Goal: Information Seeking & Learning: Learn about a topic

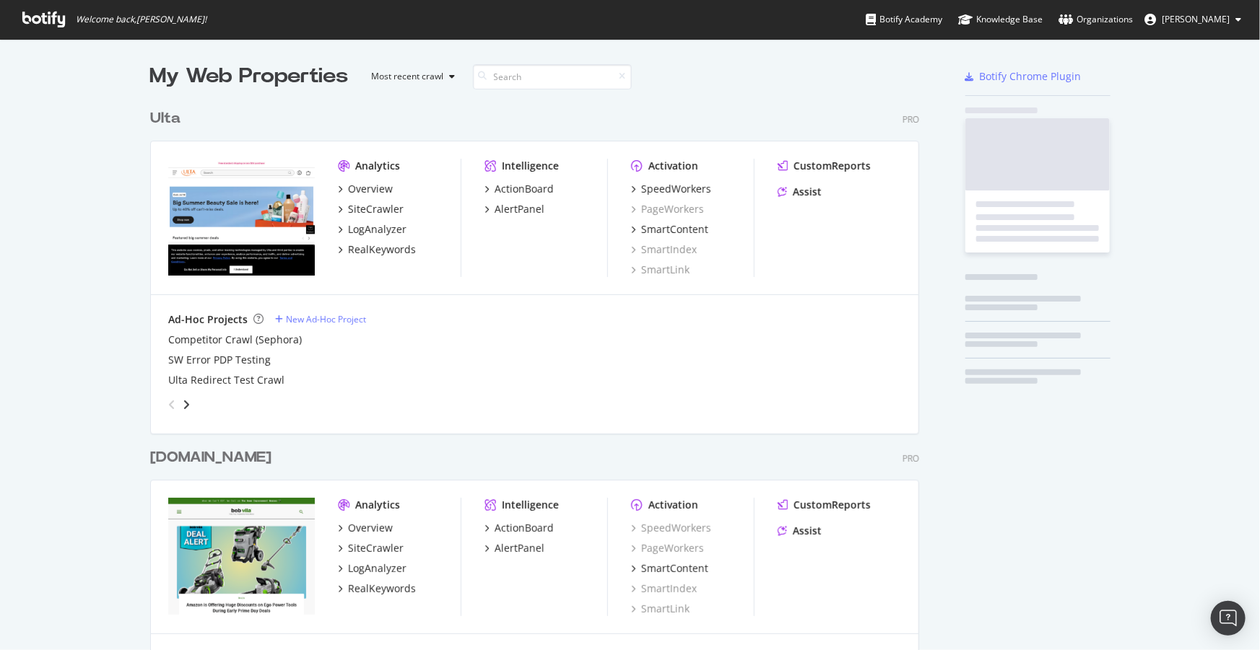
scroll to position [2957, 770]
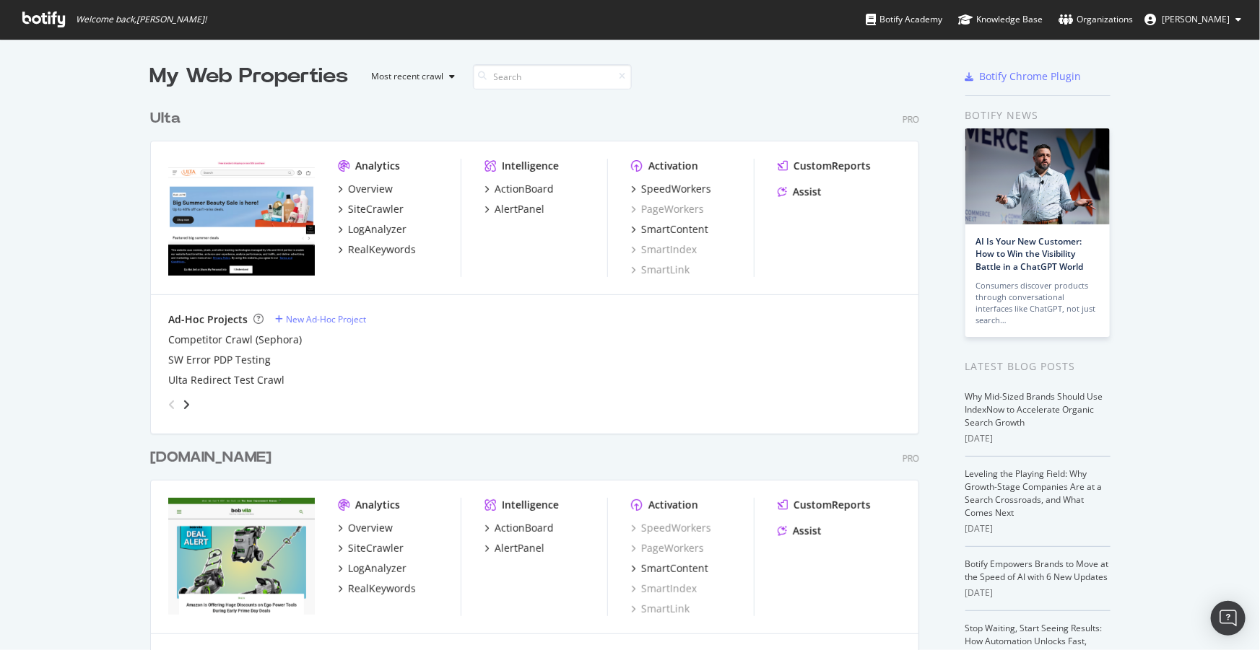
click at [379, 227] on div "LogAnalyzer" at bounding box center [377, 229] width 58 height 14
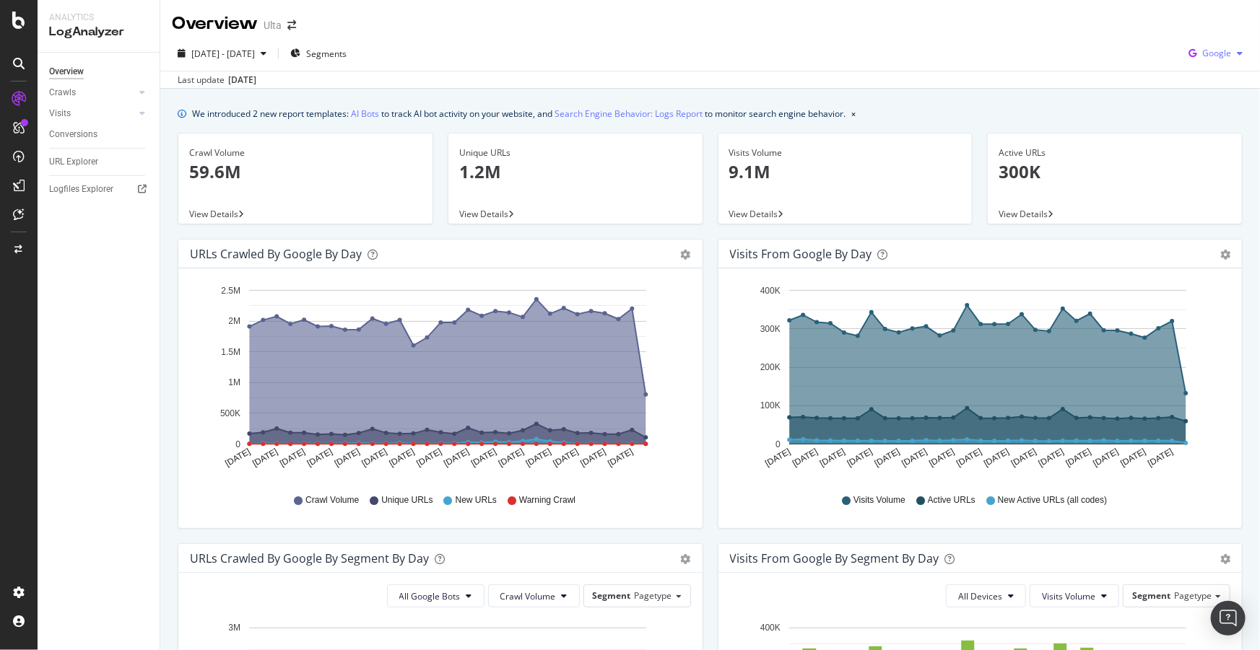
click at [1202, 58] on span "Google" at bounding box center [1216, 53] width 29 height 12
click at [1191, 132] on span "OpenAI" at bounding box center [1216, 135] width 53 height 13
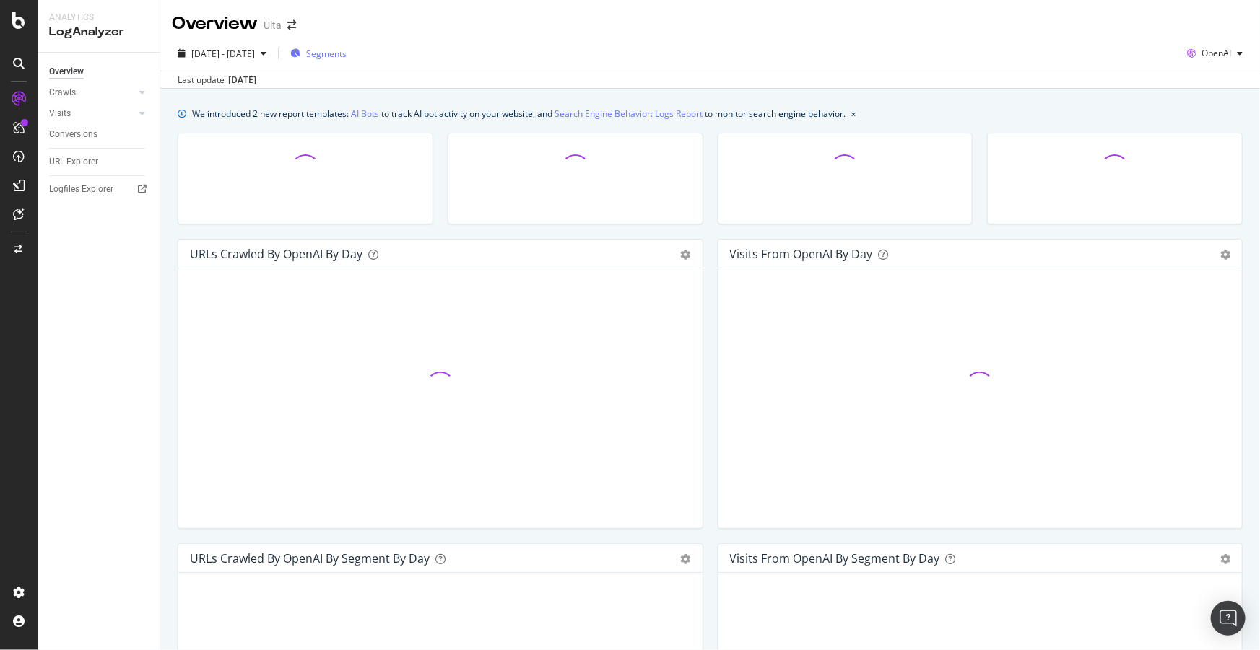
click at [347, 51] on span "Segments" at bounding box center [326, 54] width 40 height 12
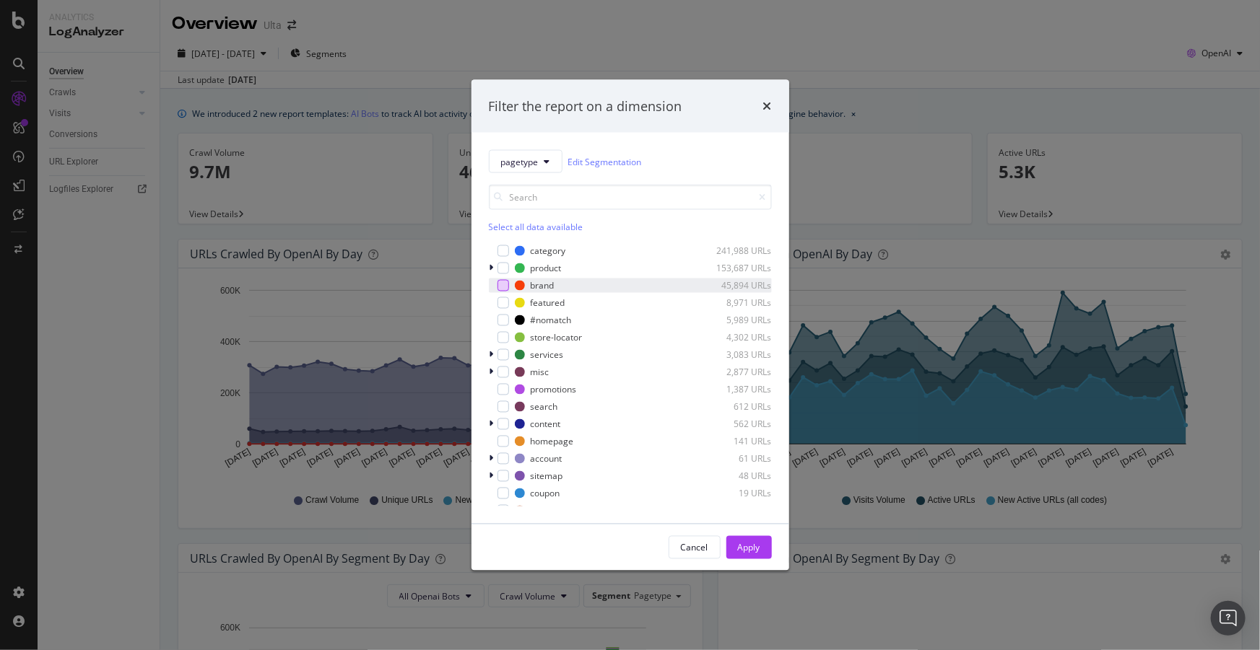
click at [502, 286] on div "modal" at bounding box center [503, 286] width 12 height 12
click at [507, 253] on div "modal" at bounding box center [503, 251] width 12 height 12
click at [749, 544] on div "Apply" at bounding box center [749, 547] width 22 height 12
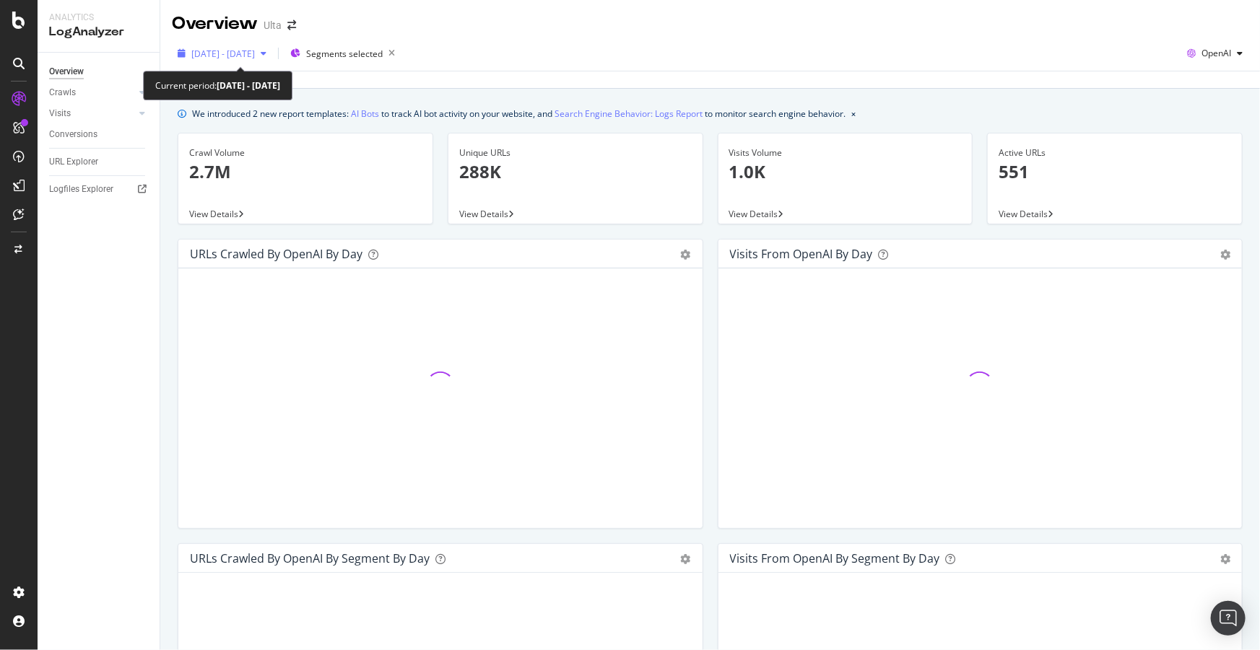
click at [255, 55] on span "[DATE] - [DATE]" at bounding box center [223, 54] width 64 height 12
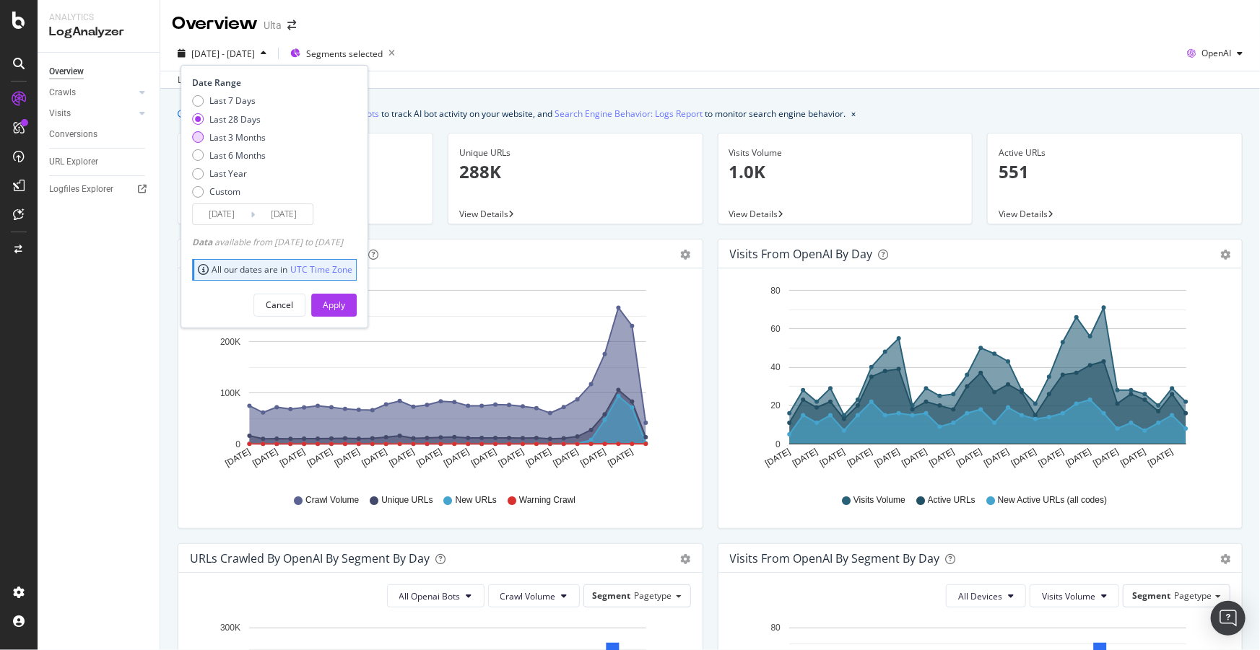
click at [230, 134] on div "Last 3 Months" at bounding box center [237, 137] width 56 height 12
type input "[DATE]"
click at [357, 303] on button "Apply" at bounding box center [333, 305] width 45 height 23
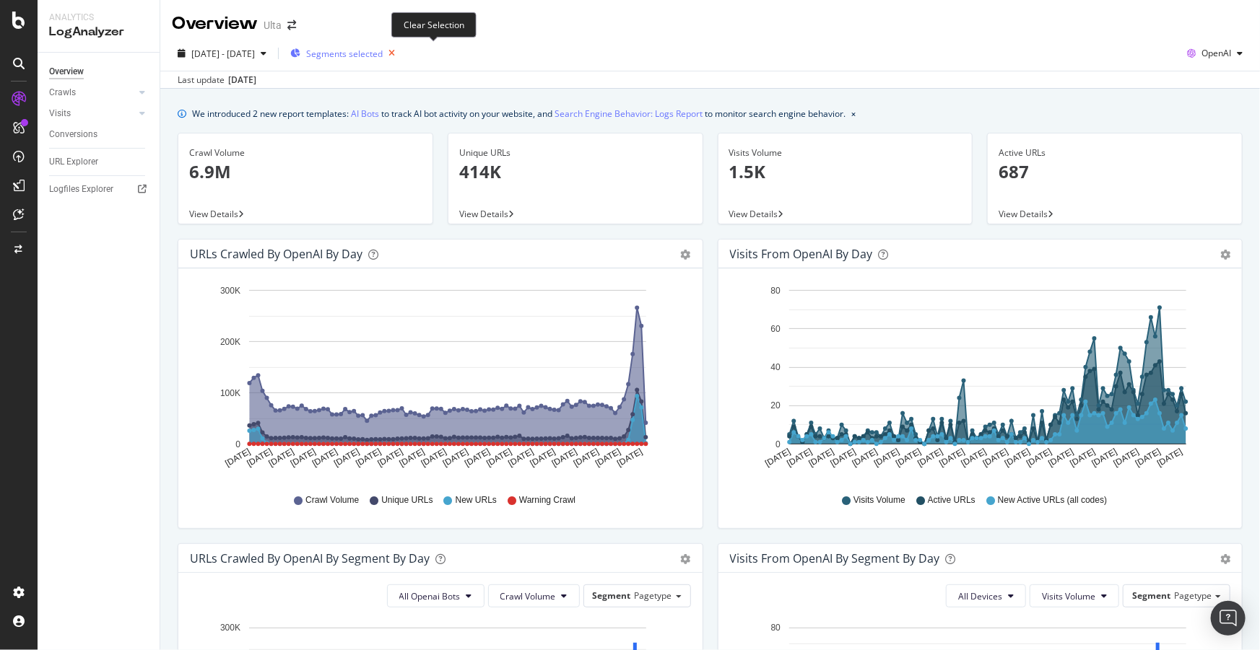
click at [401, 46] on icon "button" at bounding box center [392, 53] width 18 height 20
